Goal: Find contact information: Obtain details needed to contact an individual or organization

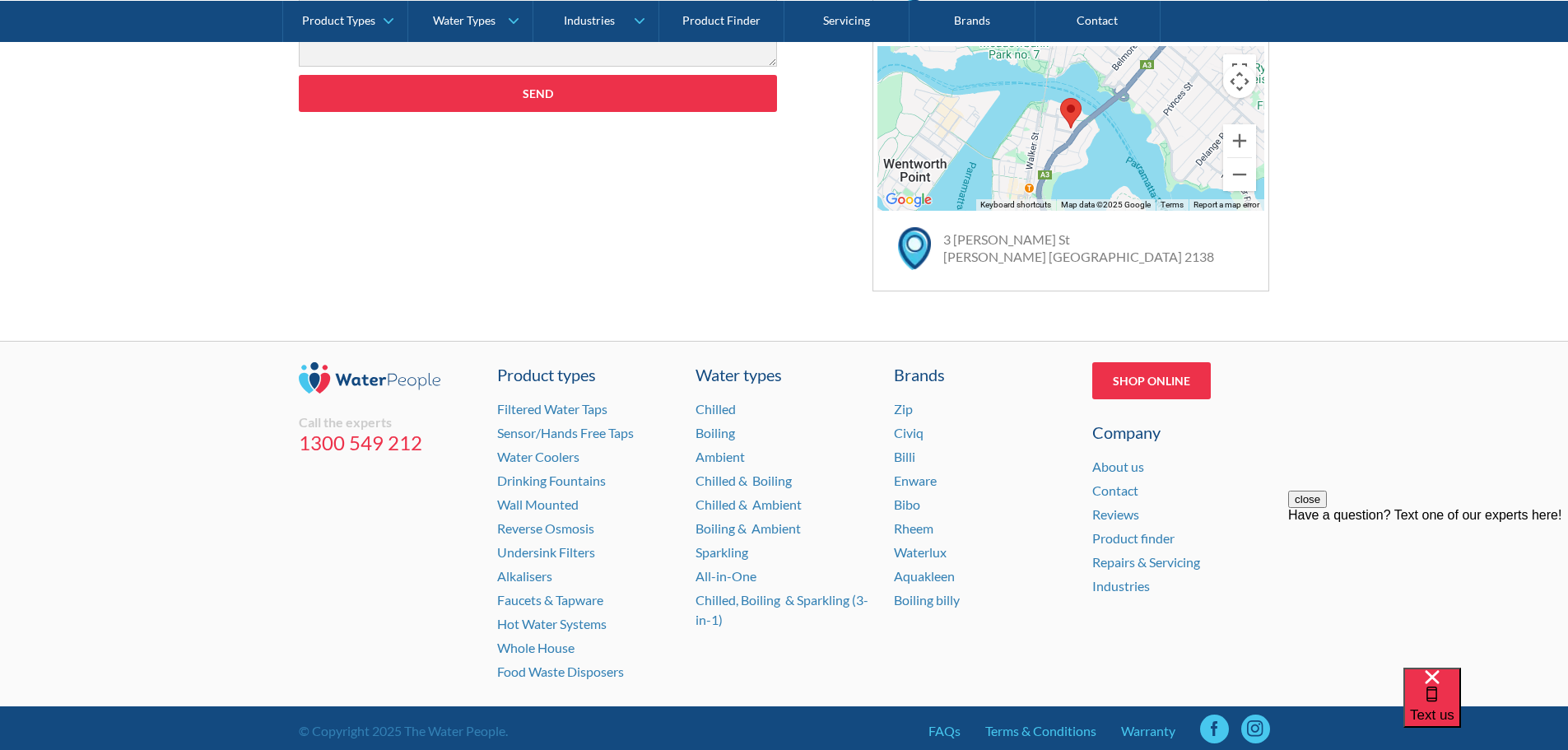
scroll to position [1101, 0]
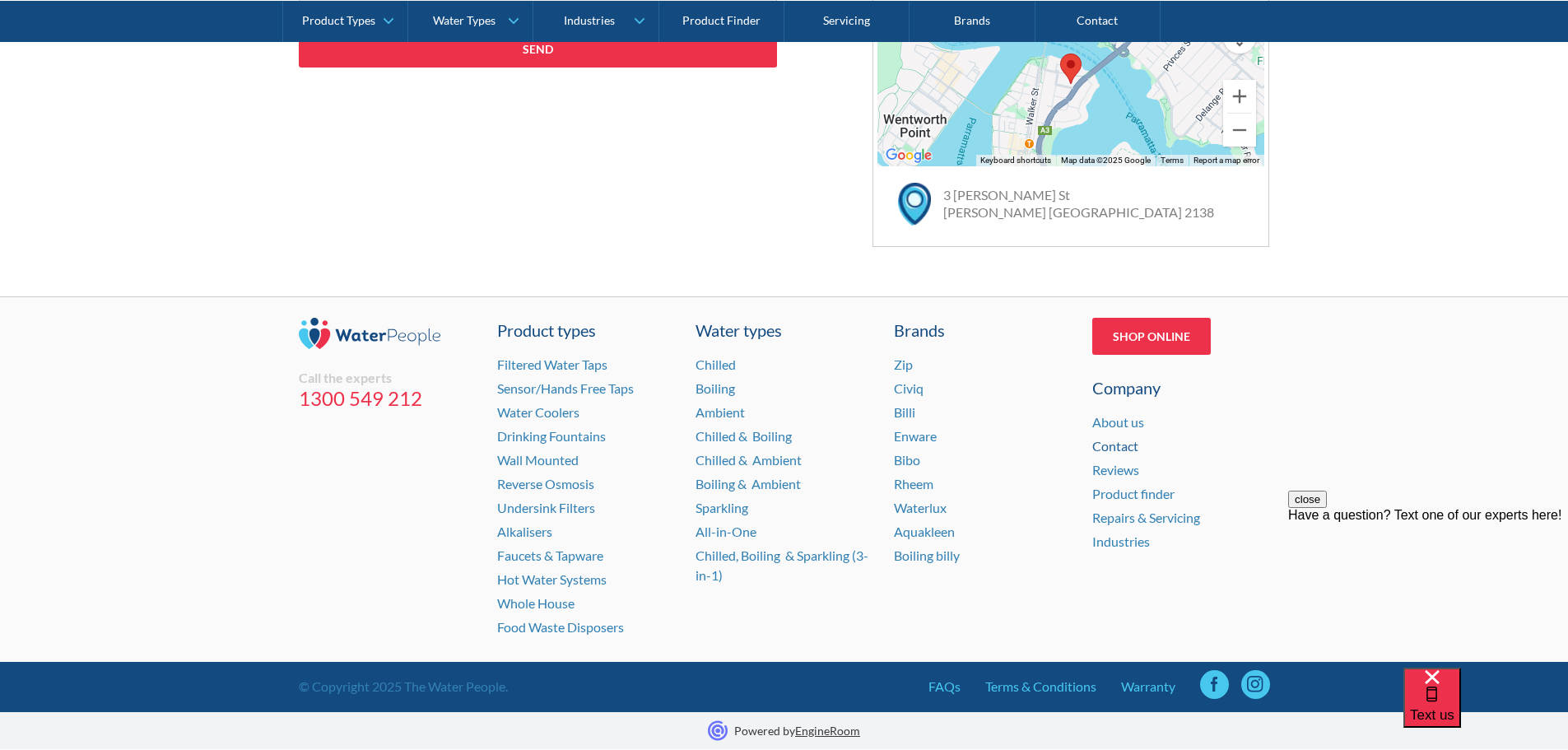
click at [1124, 443] on link "Contact" at bounding box center [1115, 445] width 46 height 16
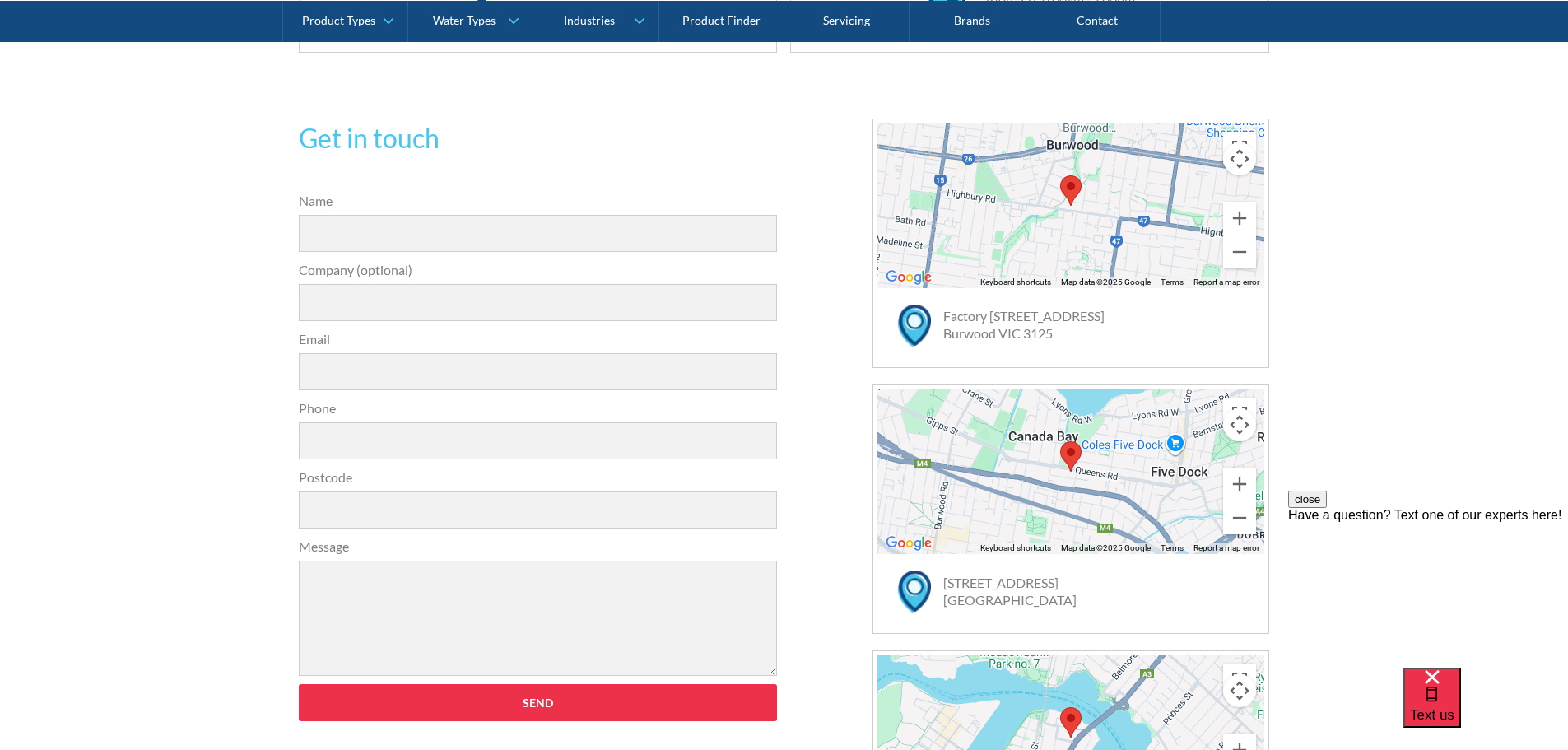
scroll to position [412, 0]
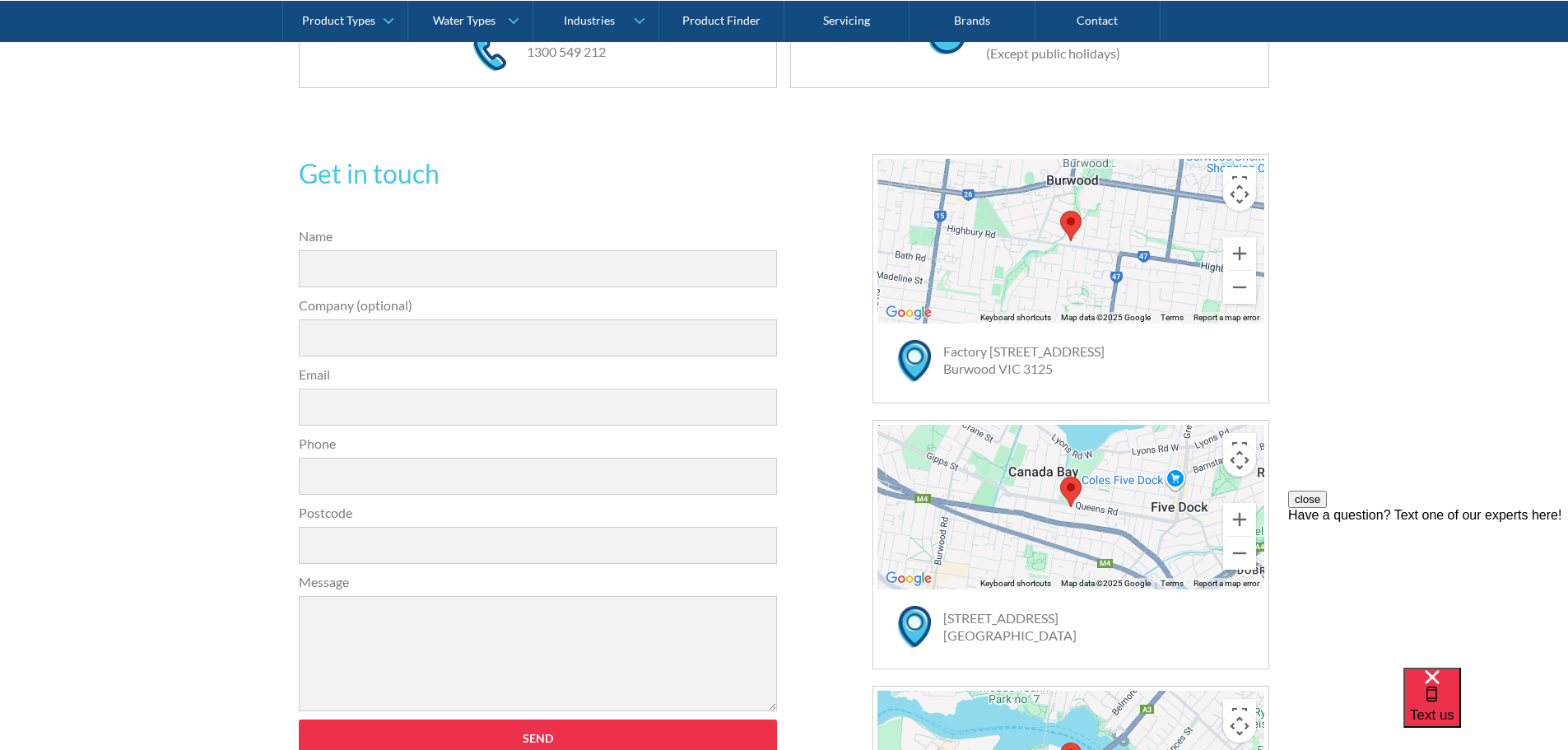
click at [1400, 302] on div "Get in touch 31a2535b1fa56df3e4085a503ca978b33ae07608c9274f6380584a90323ec471d3…" at bounding box center [784, 545] width 1568 height 881
